Goal: Information Seeking & Learning: Learn about a topic

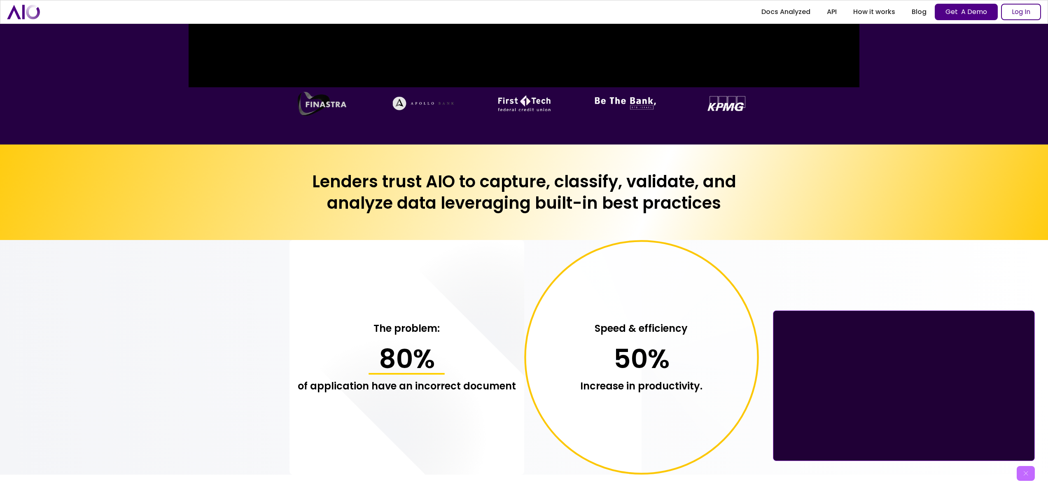
scroll to position [660, 0]
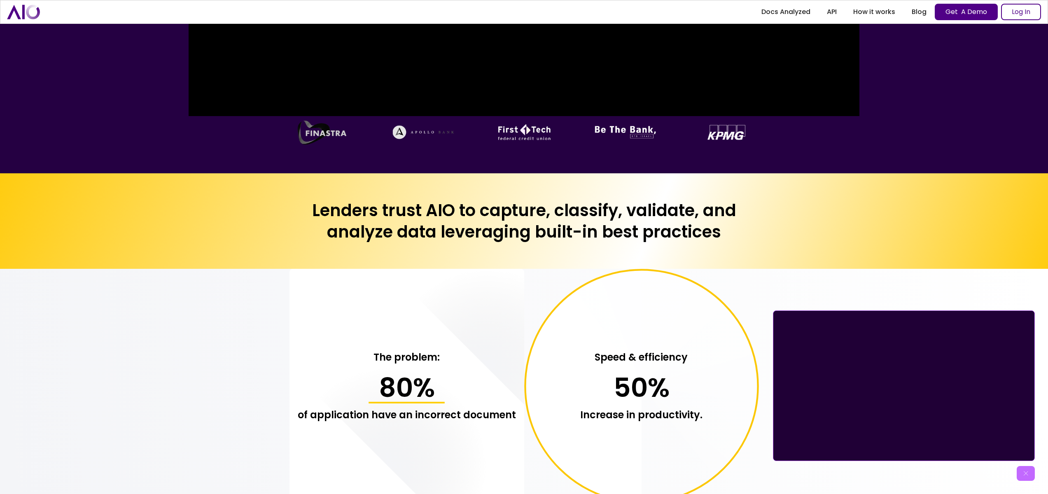
click at [440, 213] on h2 "Lenders trust AIO to capture, classify, validate, and analyze data leveraging b…" at bounding box center [525, 221] width 470 height 43
click at [512, 221] on h2 "Lenders trust AIO to capture, classify, validate, and analyze data leveraging b…" at bounding box center [525, 221] width 470 height 43
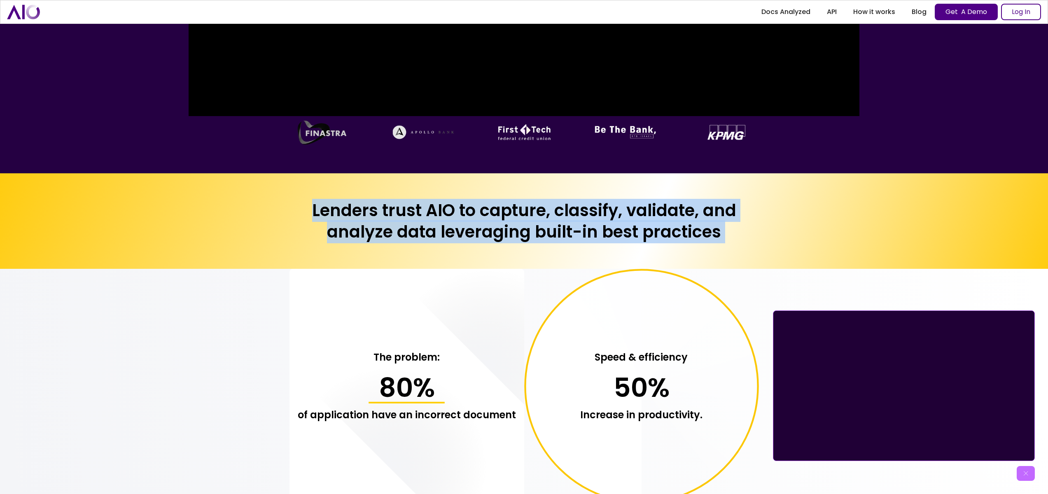
click at [512, 221] on h2 "Lenders trust AIO to capture, classify, validate, and analyze data leveraging b…" at bounding box center [525, 221] width 470 height 43
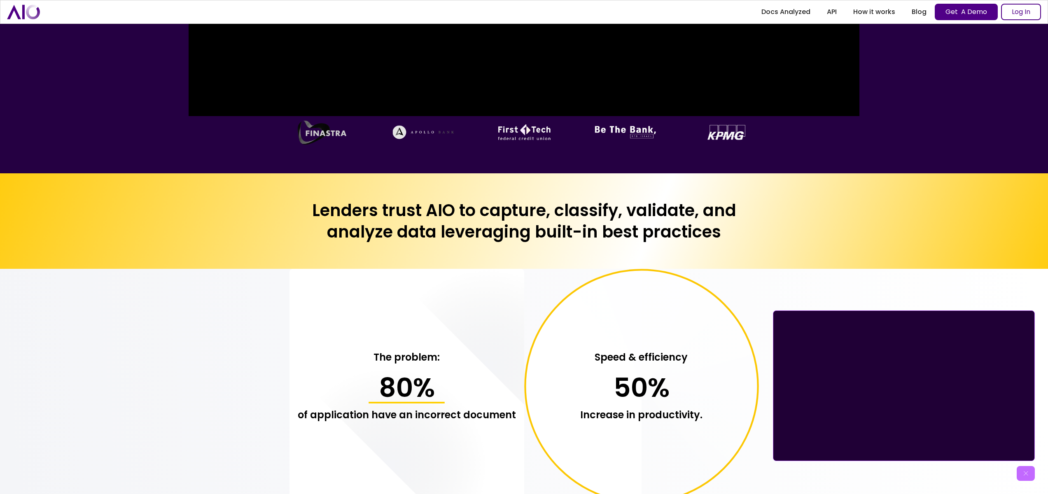
click at [474, 235] on h2 "Lenders trust AIO to capture, classify, validate, and analyze data leveraging b…" at bounding box center [525, 221] width 470 height 43
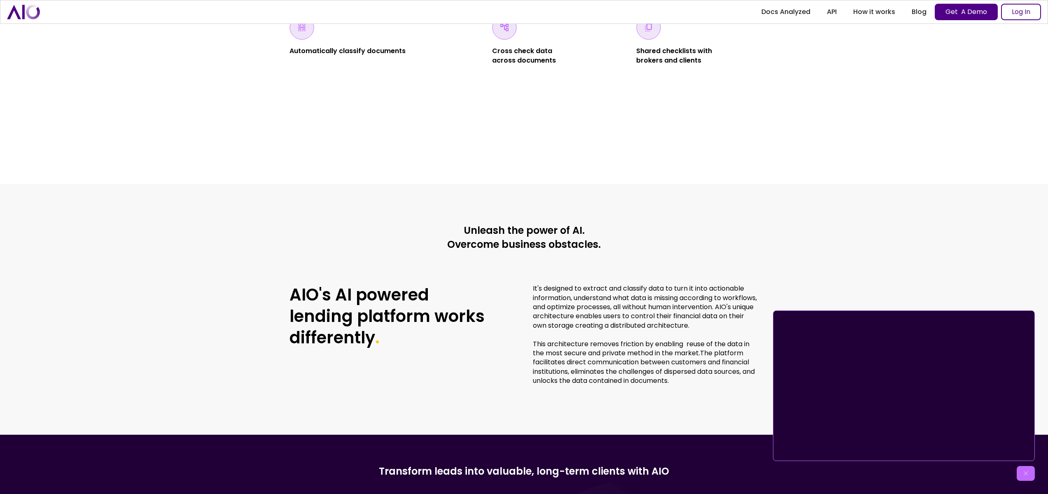
scroll to position [2300, 0]
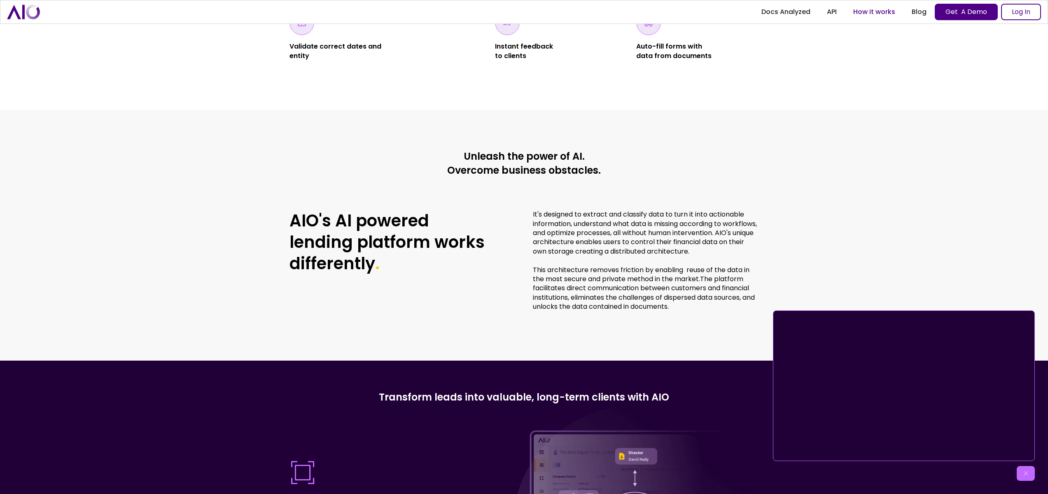
click at [863, 12] on link "How it works" at bounding box center [874, 12] width 58 height 15
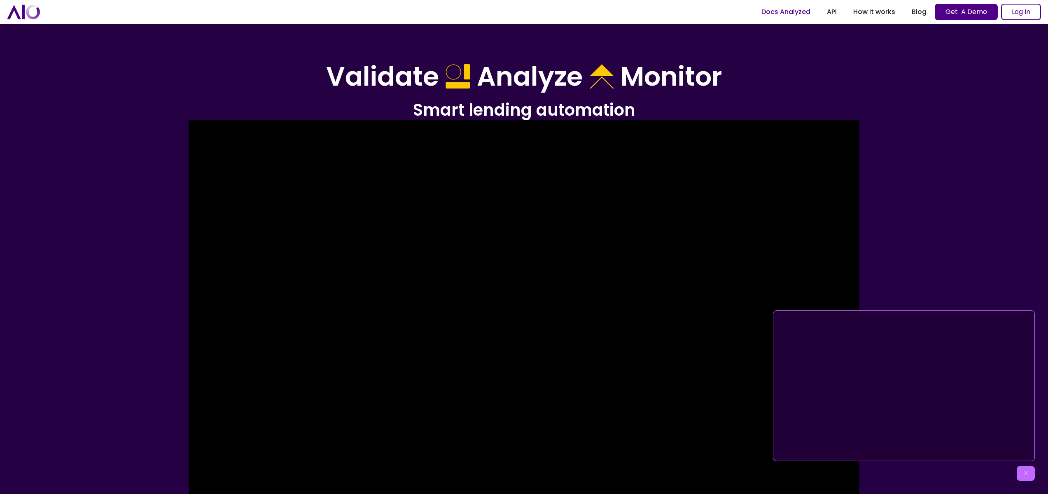
click at [780, 15] on link "Docs Analyzed" at bounding box center [785, 12] width 65 height 15
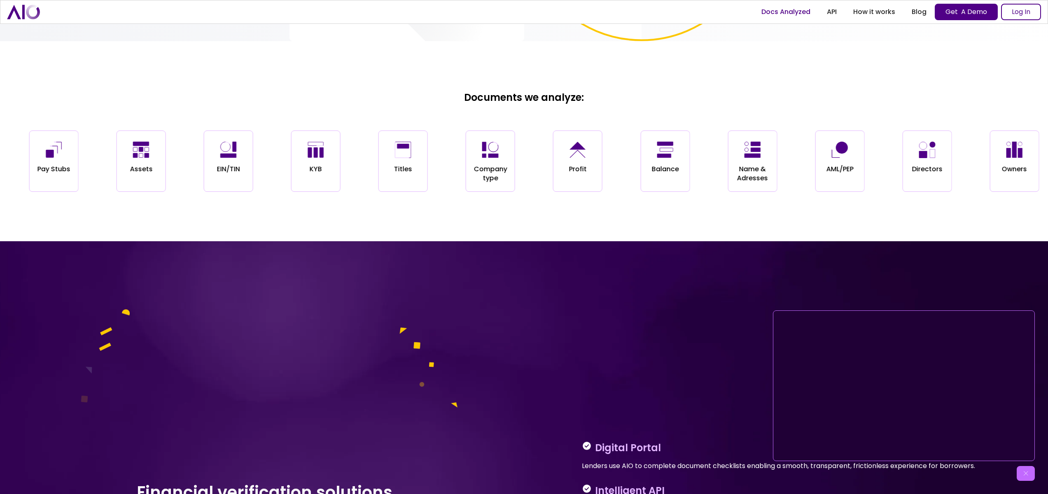
scroll to position [1140, 0]
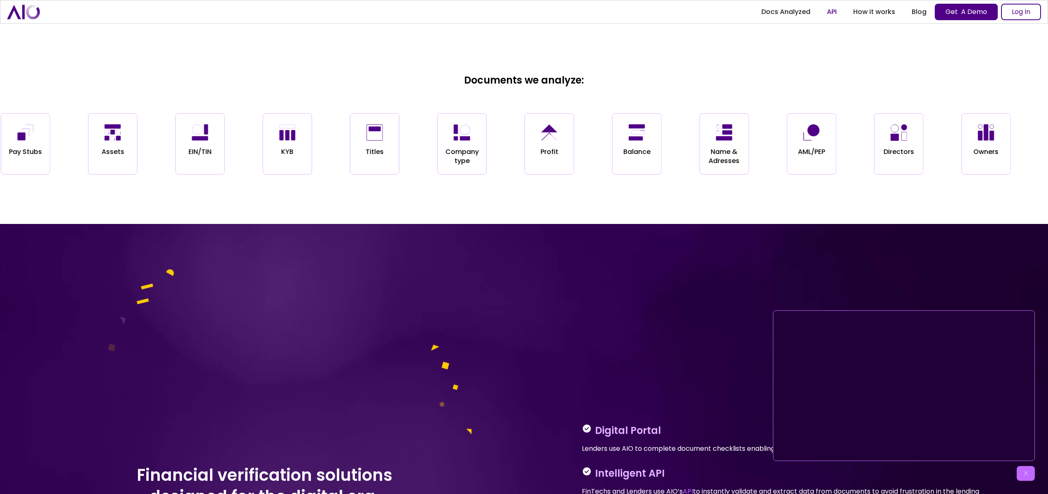
click at [827, 14] on link "API" at bounding box center [832, 12] width 26 height 15
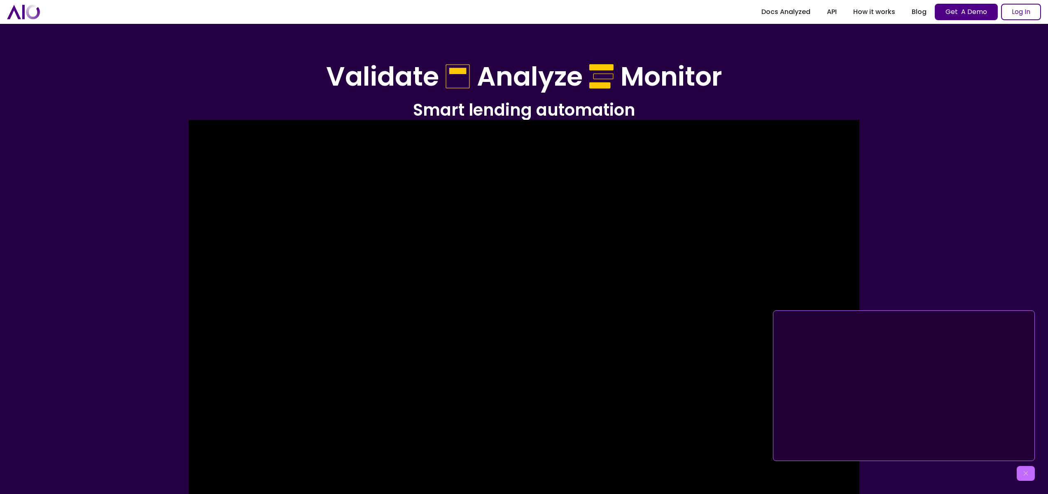
scroll to position [16, 0]
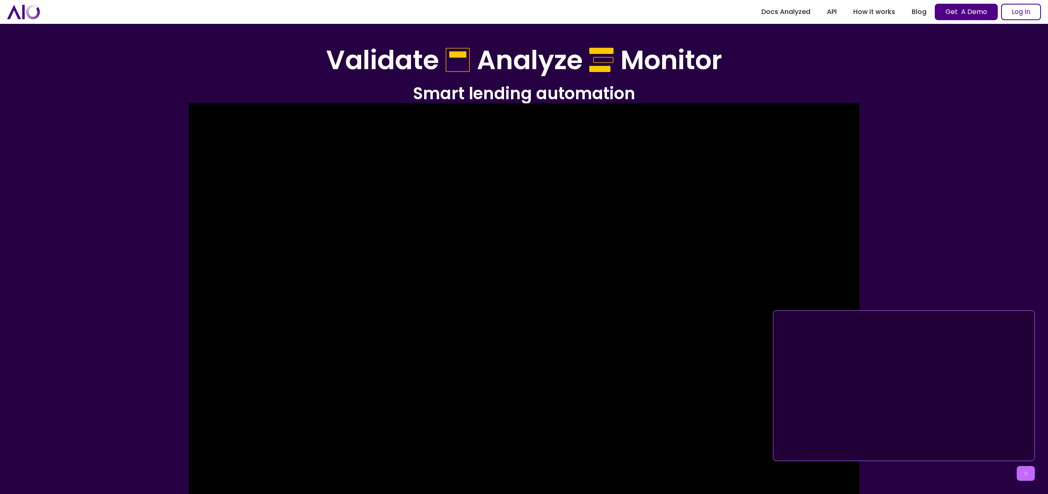
click at [1029, 477] on img at bounding box center [1026, 474] width 8 height 8
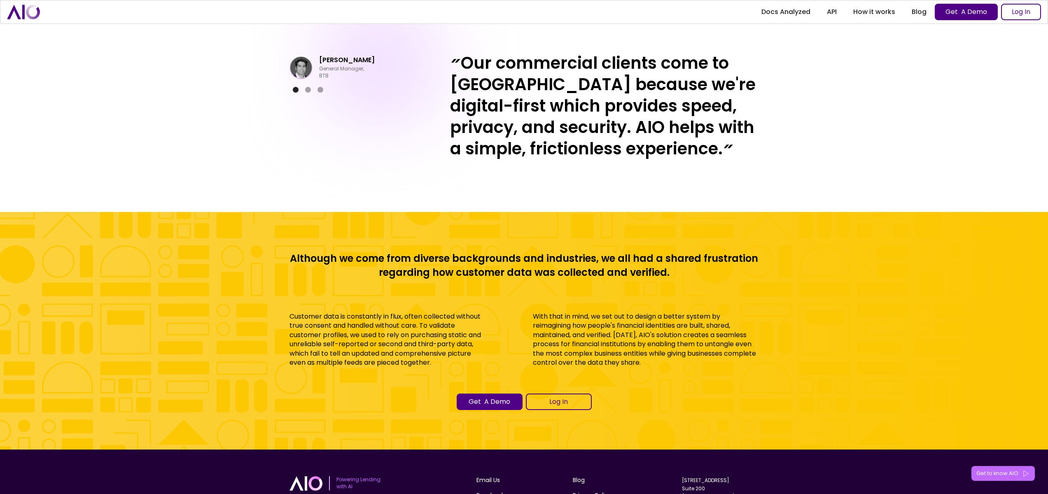
scroll to position [3851, 0]
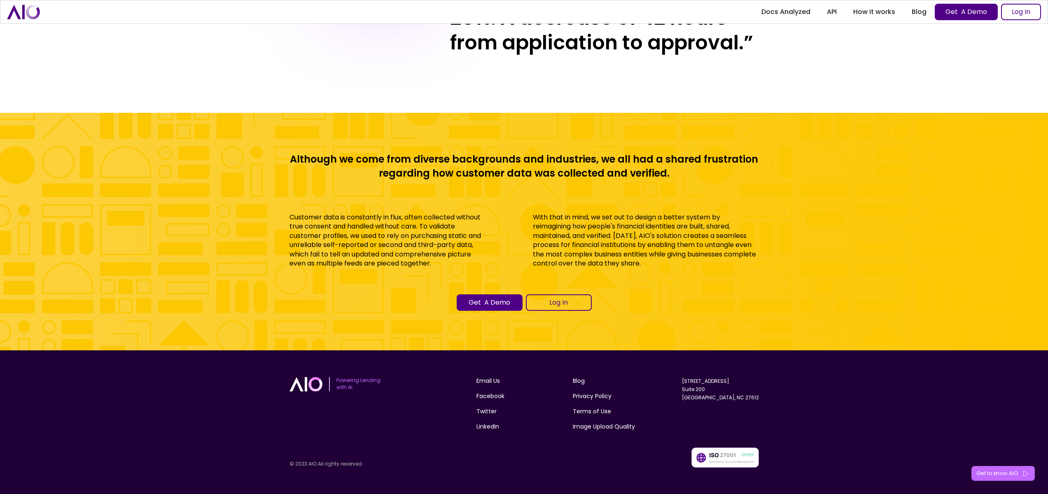
click at [307, 163] on h4 "Although we come from diverse backgrounds and industries, we all had a shared f…" at bounding box center [525, 166] width 470 height 28
